Goal: Obtain resource: Obtain resource

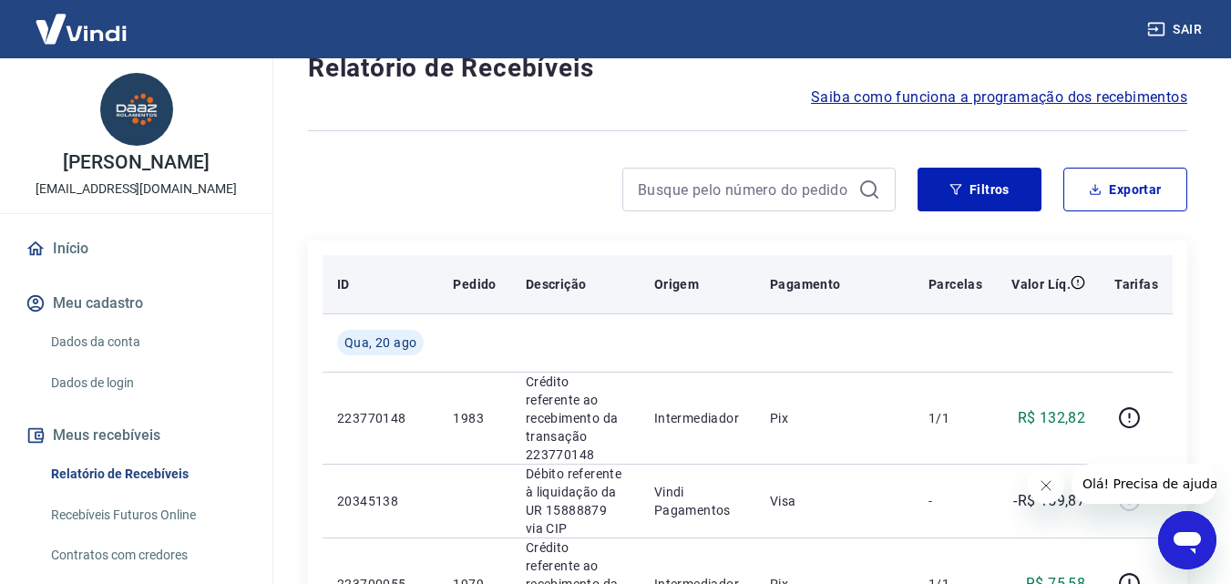
scroll to position [91, 0]
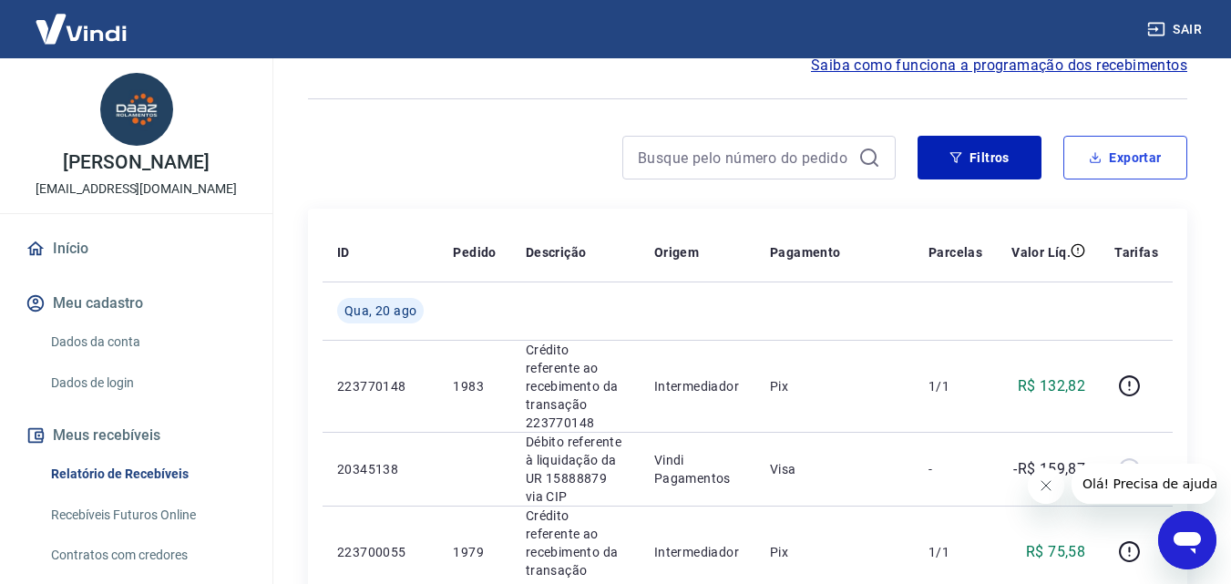
drag, startPoint x: 1117, startPoint y: 168, endPoint x: 1002, endPoint y: 242, distance: 137.0
click at [1117, 168] on button "Exportar" at bounding box center [1125, 158] width 124 height 44
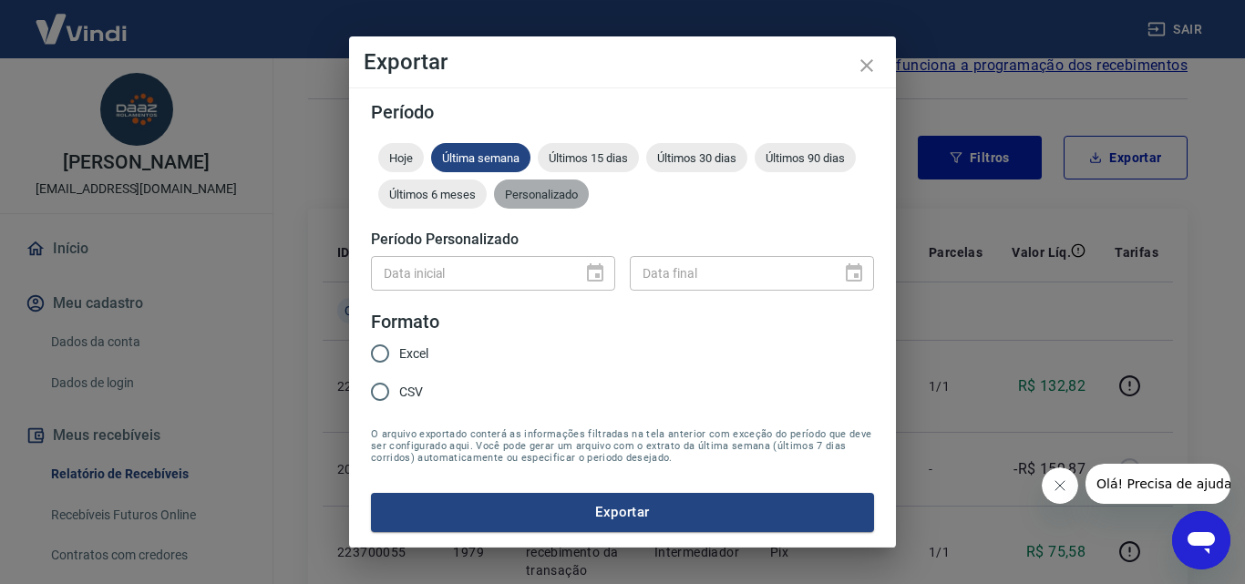
click at [577, 200] on span "Personalizado" at bounding box center [541, 195] width 95 height 14
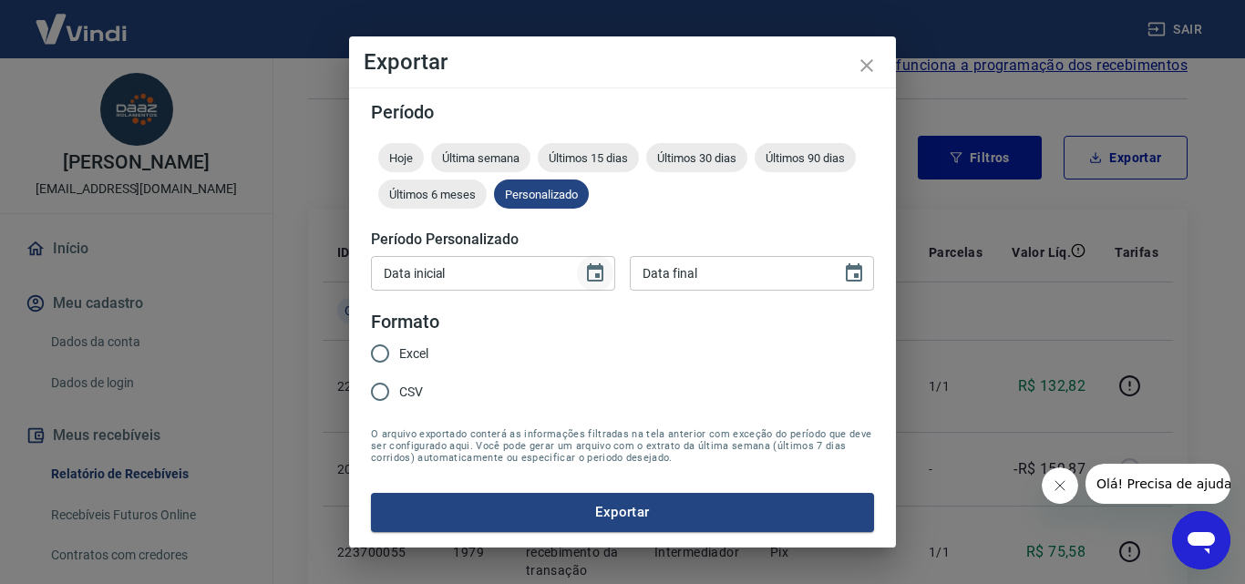
click at [594, 281] on icon "Choose date" at bounding box center [595, 272] width 16 height 18
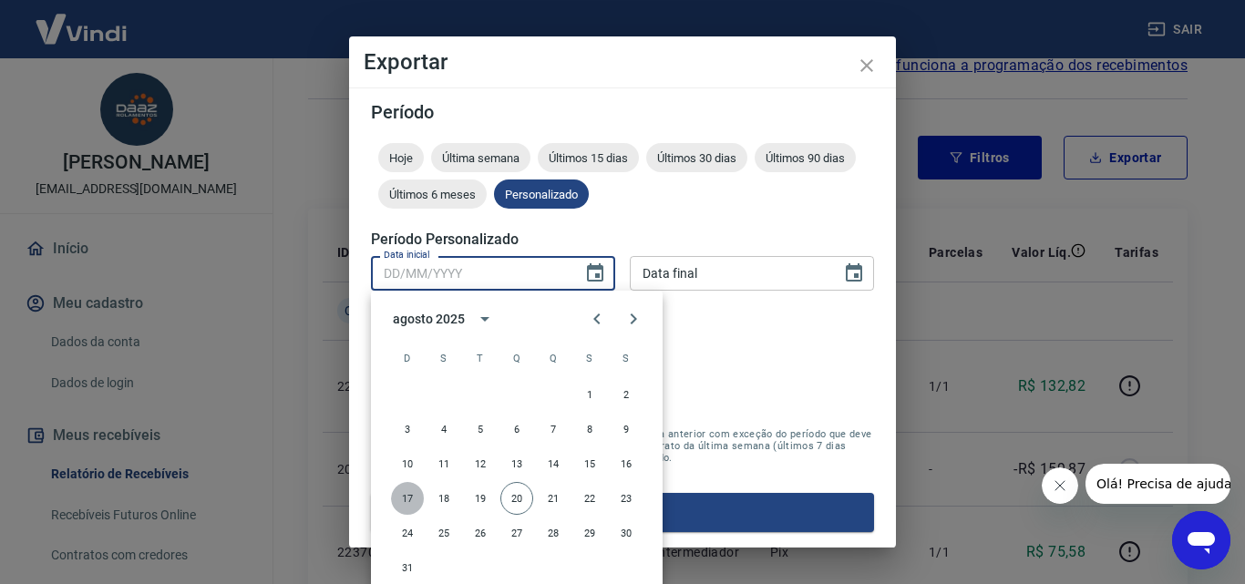
click at [406, 498] on button "17" at bounding box center [407, 498] width 33 height 33
type input "[DATE]"
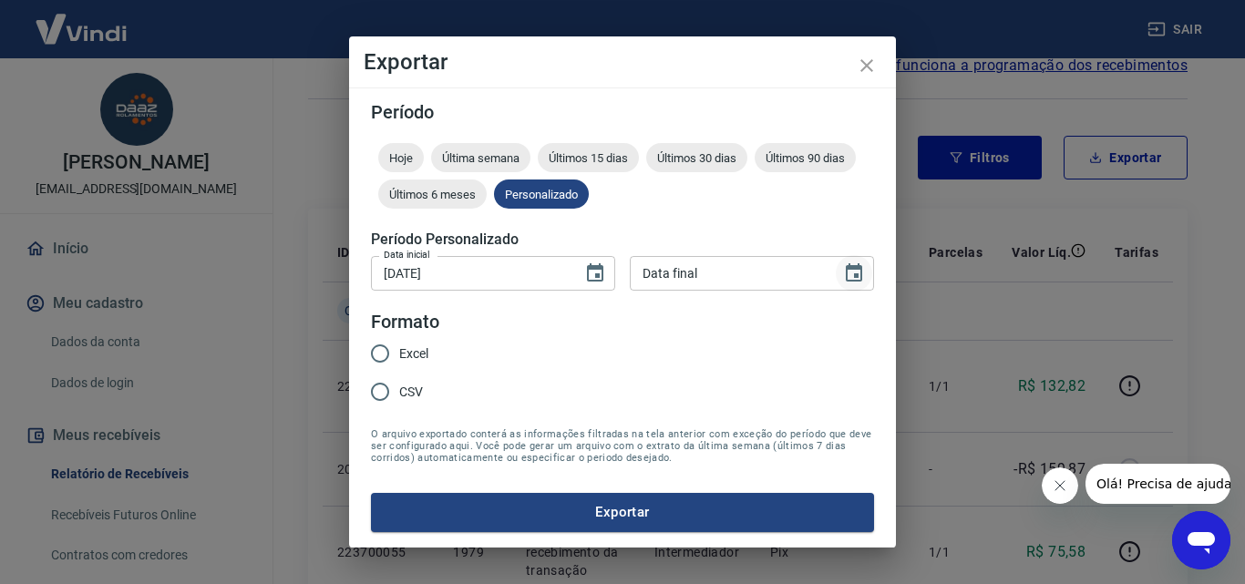
click at [851, 278] on icon "Choose date" at bounding box center [854, 273] width 22 height 22
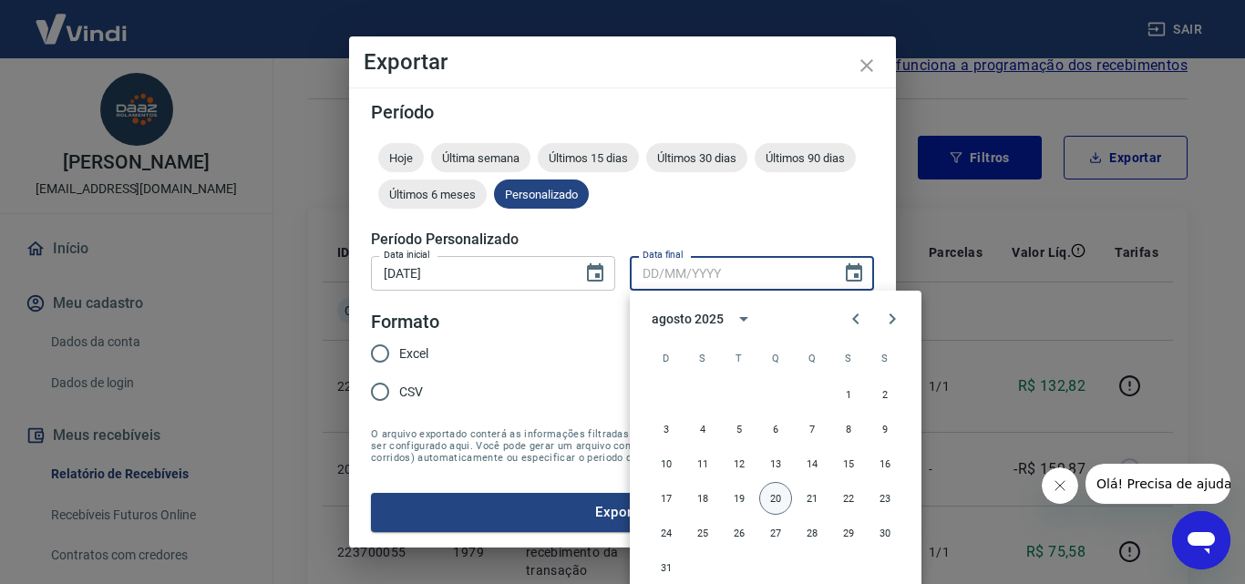
click at [766, 498] on button "20" at bounding box center [775, 498] width 33 height 33
type input "[DATE]"
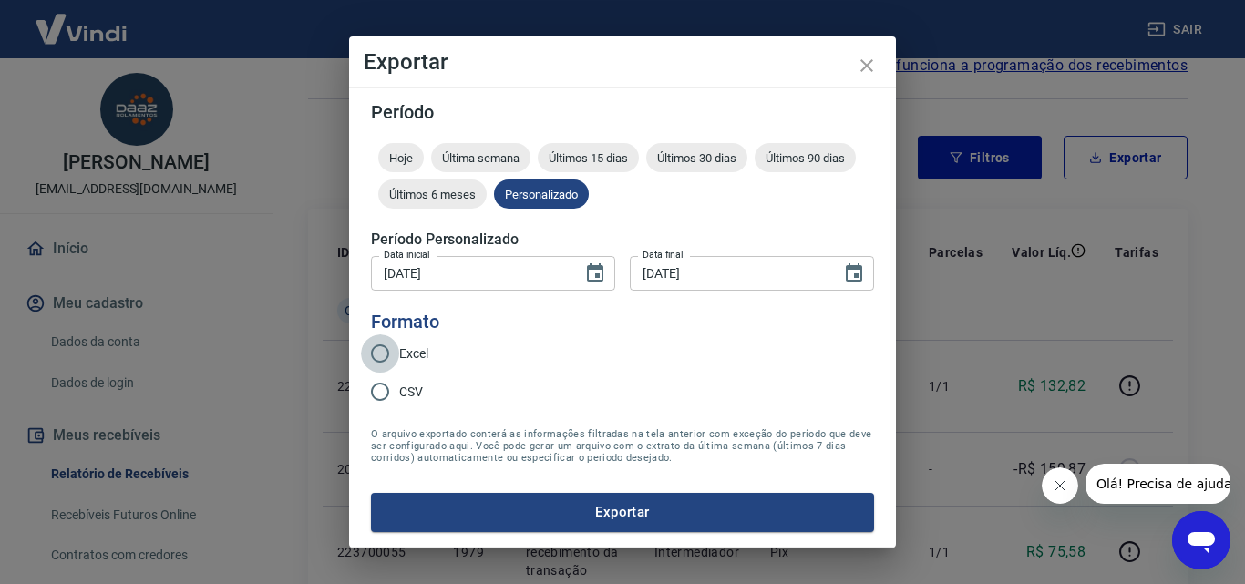
click at [373, 351] on input "Excel" at bounding box center [380, 353] width 38 height 38
radio input "true"
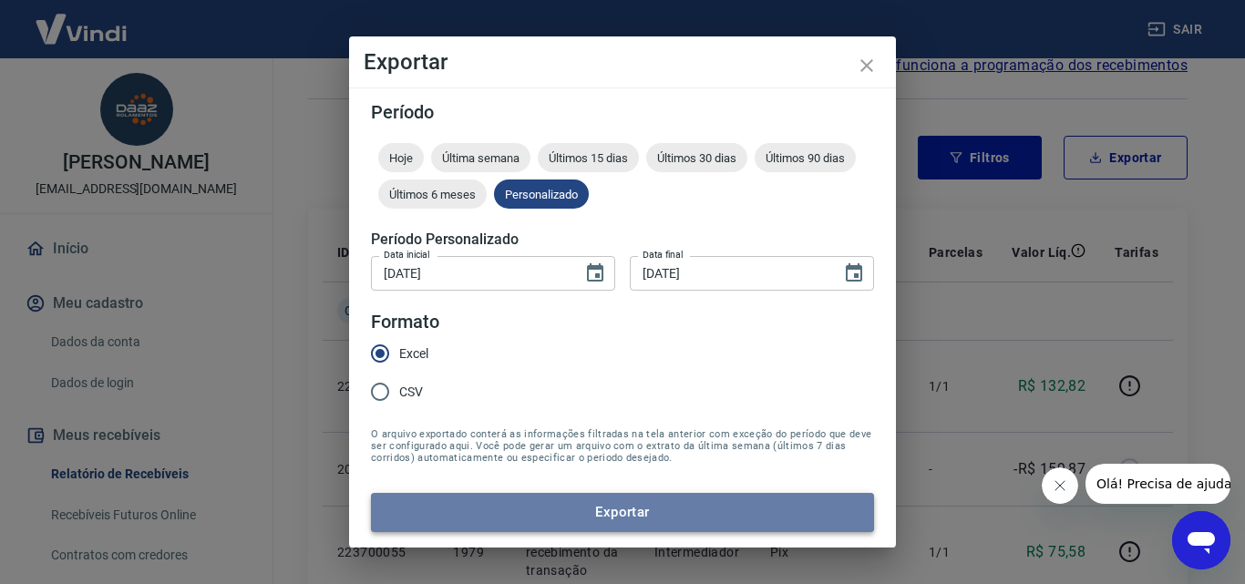
click at [646, 513] on button "Exportar" at bounding box center [622, 512] width 503 height 38
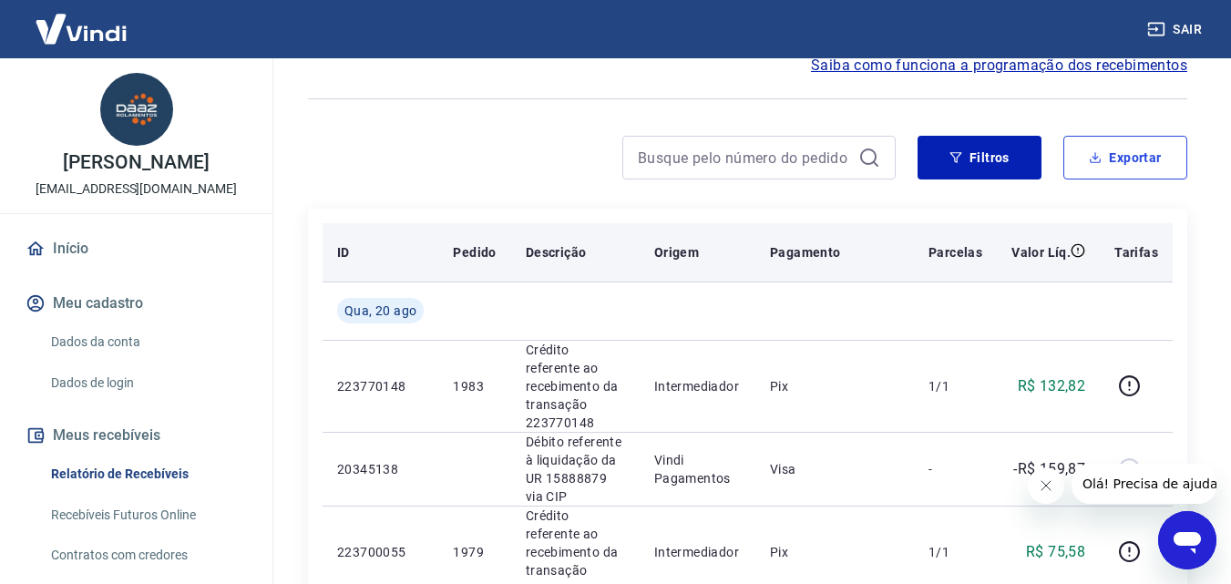
scroll to position [0, 0]
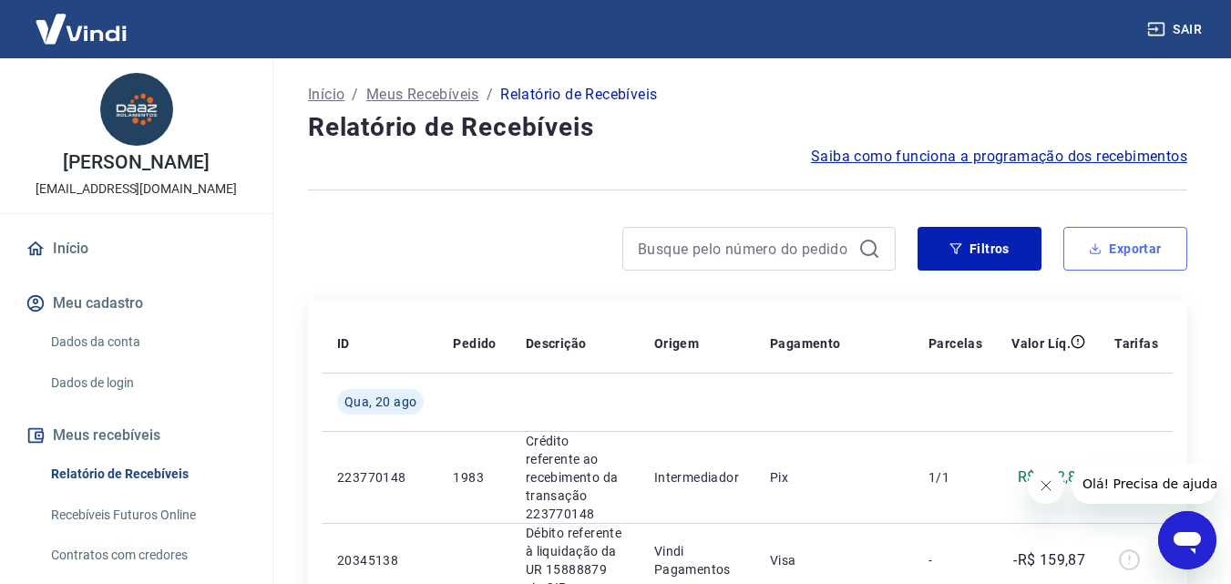
click at [1102, 263] on button "Exportar" at bounding box center [1125, 249] width 124 height 44
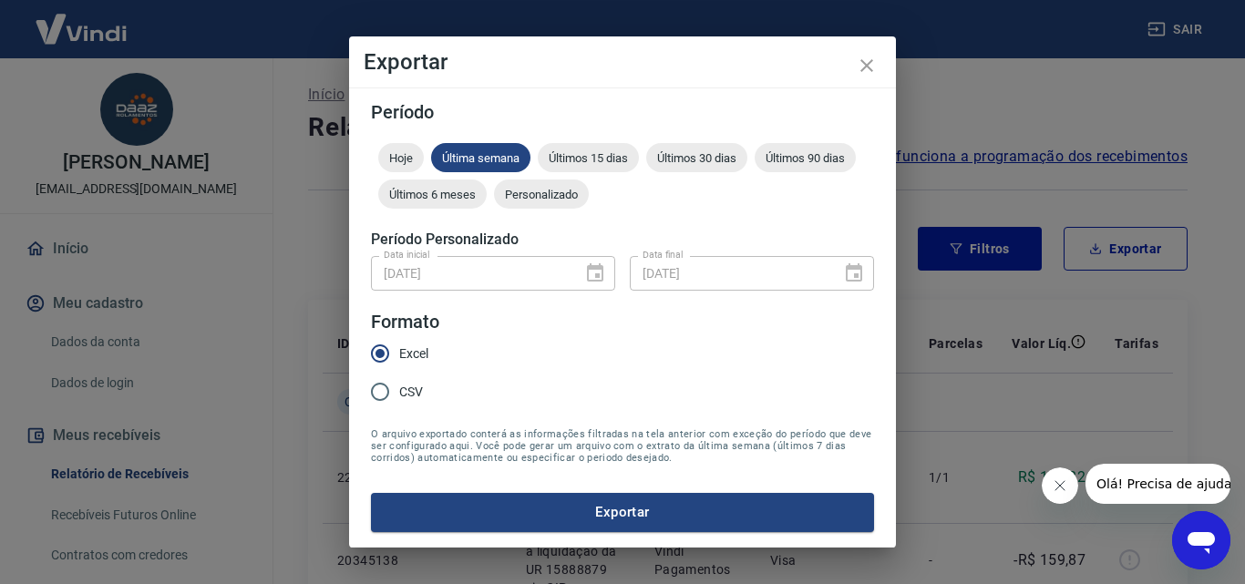
click at [519, 217] on form "Período Hoje Última semana Últimos 15 dias Últimos 30 dias Últimos 90 dias Últi…" at bounding box center [622, 317] width 503 height 428
click at [539, 190] on span "Personalizado" at bounding box center [541, 195] width 95 height 14
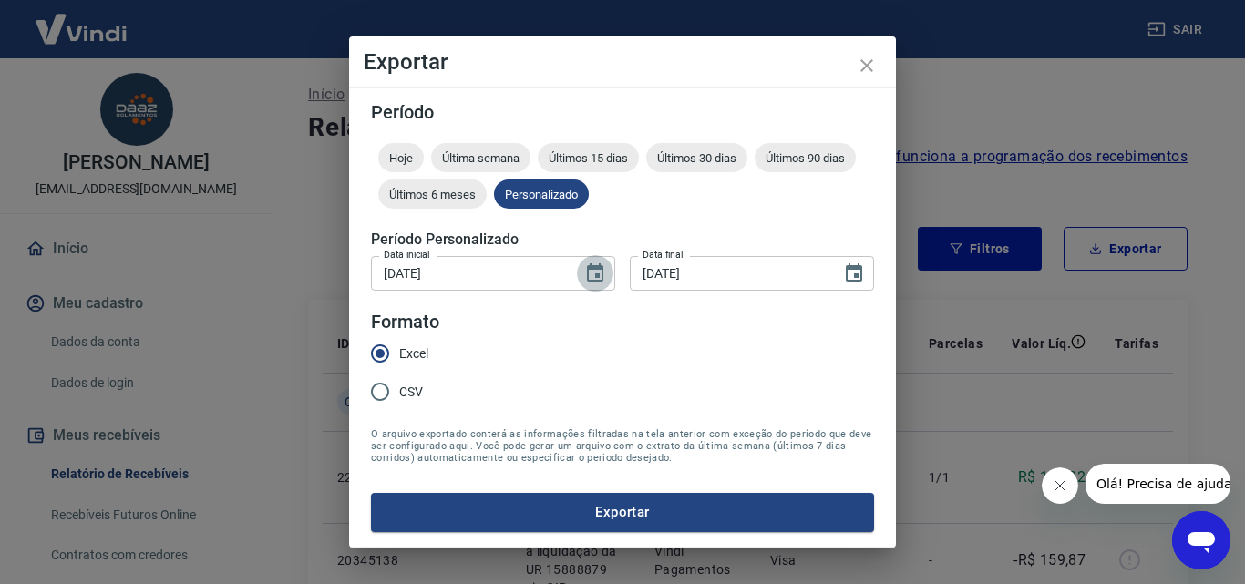
click at [607, 275] on button "Choose date, selected date is 17 de ago de 2025" at bounding box center [595, 273] width 36 height 36
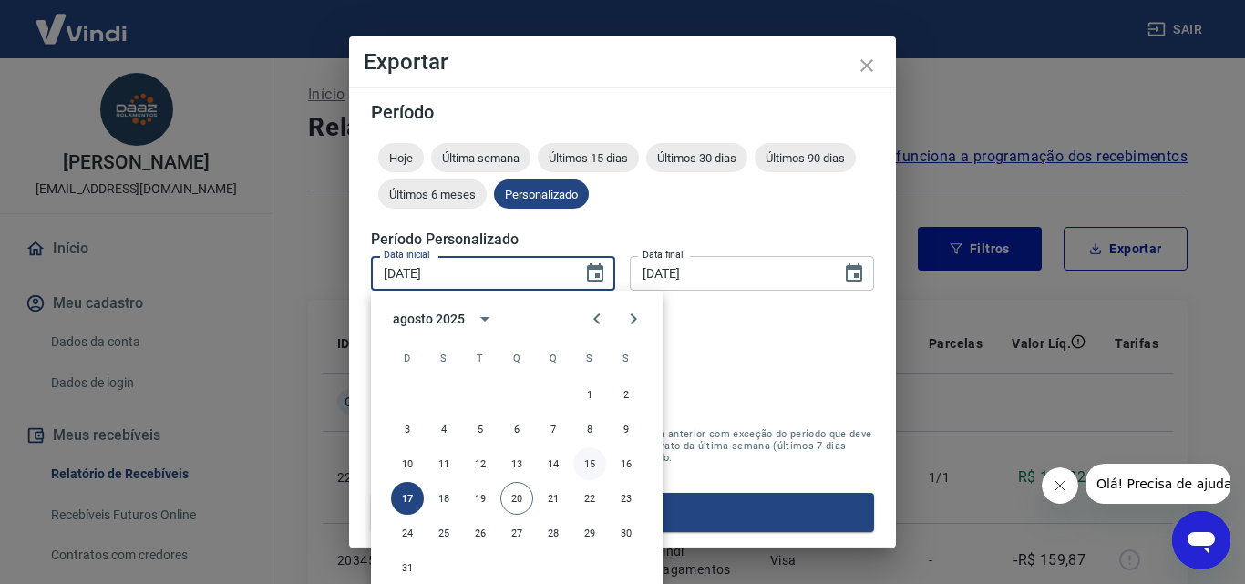
click at [592, 463] on button "15" at bounding box center [589, 463] width 33 height 33
type input "[DATE]"
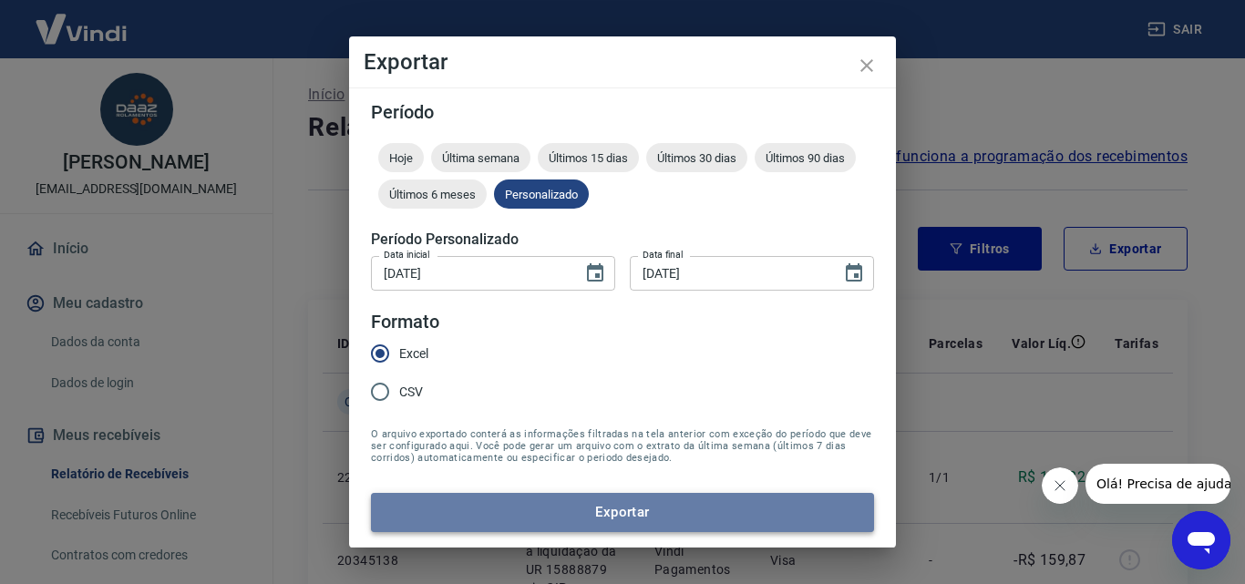
click at [700, 512] on button "Exportar" at bounding box center [622, 512] width 503 height 38
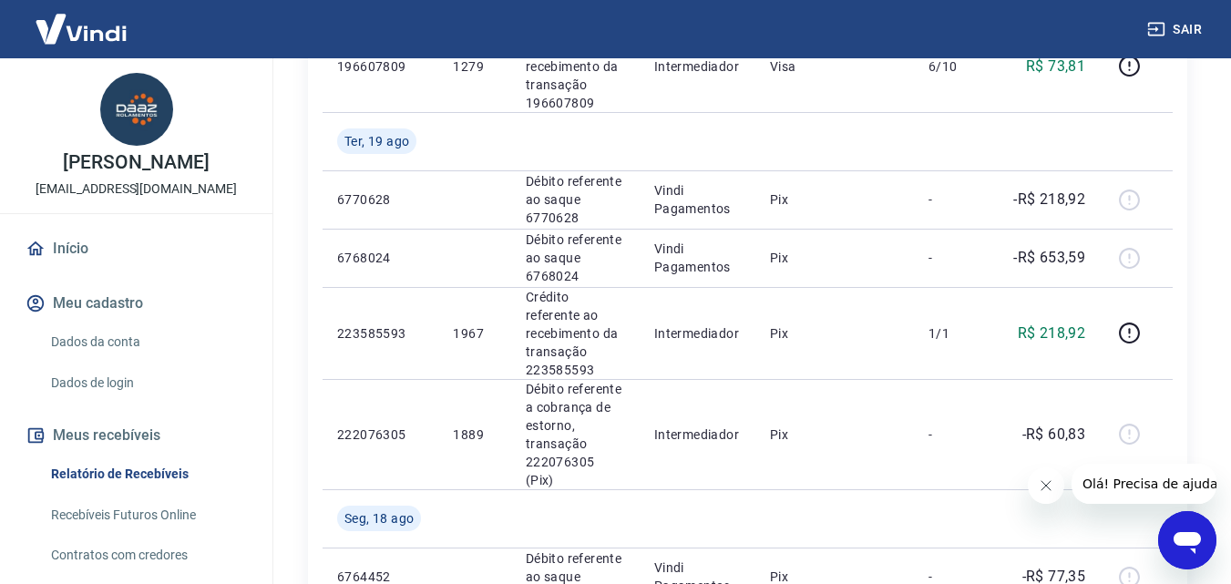
scroll to position [729, 0]
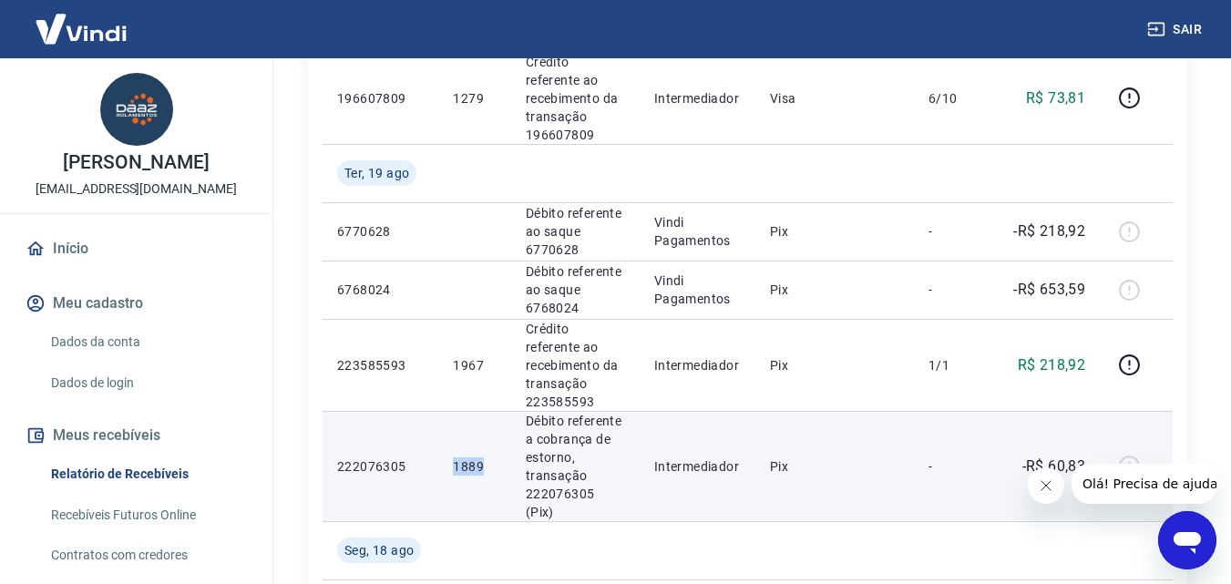
drag, startPoint x: 452, startPoint y: 362, endPoint x: 488, endPoint y: 362, distance: 36.5
click at [488, 457] on p "1889" at bounding box center [474, 466] width 43 height 18
